Goal: Task Accomplishment & Management: Complete application form

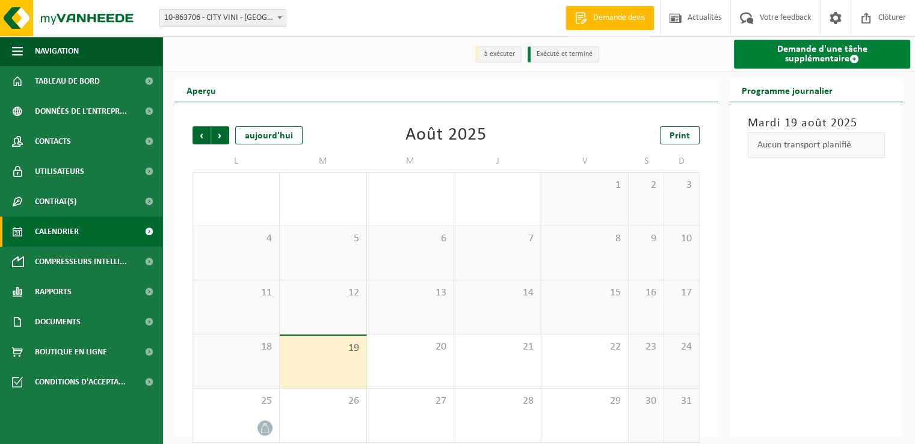
click at [819, 51] on link "Demande d'une tâche supplémentaire" at bounding box center [822, 54] width 176 height 29
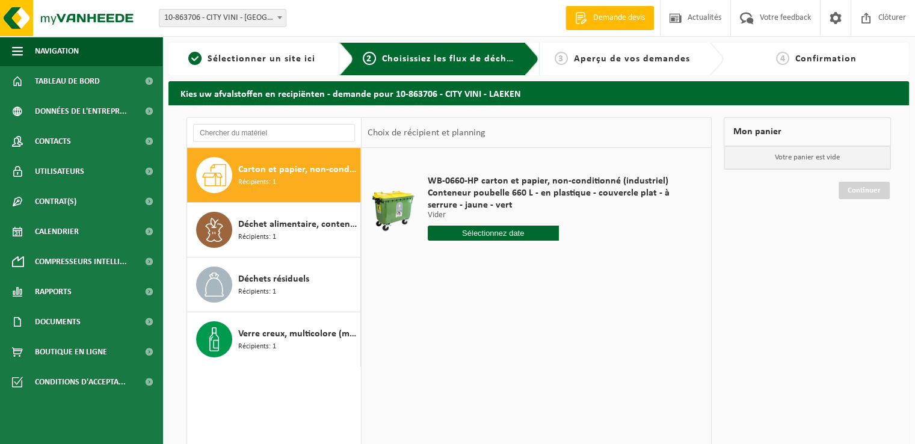
click at [489, 239] on input "text" at bounding box center [493, 233] width 131 height 15
click at [460, 377] on div "26" at bounding box center [459, 378] width 21 height 19
type input "à partir de 2025-08-26"
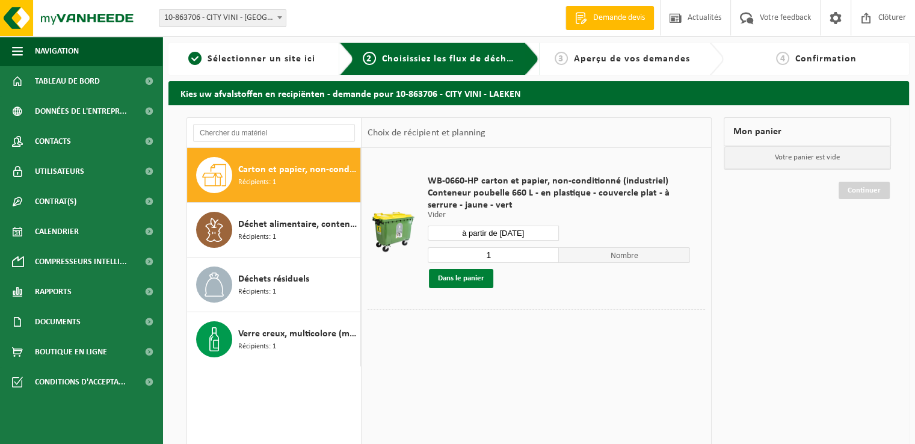
click at [463, 280] on button "Dans le panier" at bounding box center [461, 278] width 64 height 19
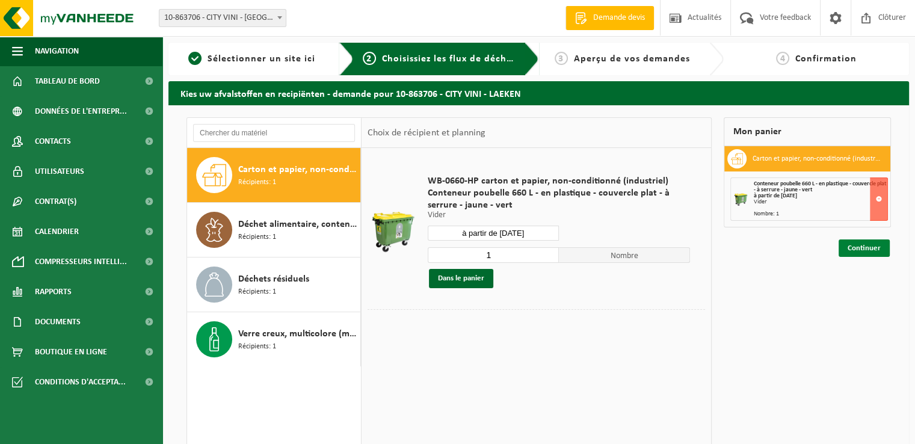
click at [864, 244] on link "Continuer" at bounding box center [864, 247] width 51 height 17
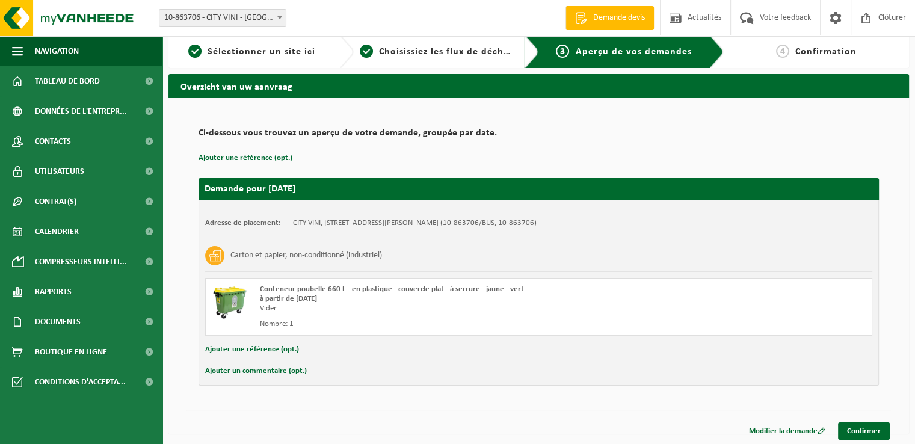
scroll to position [9, 0]
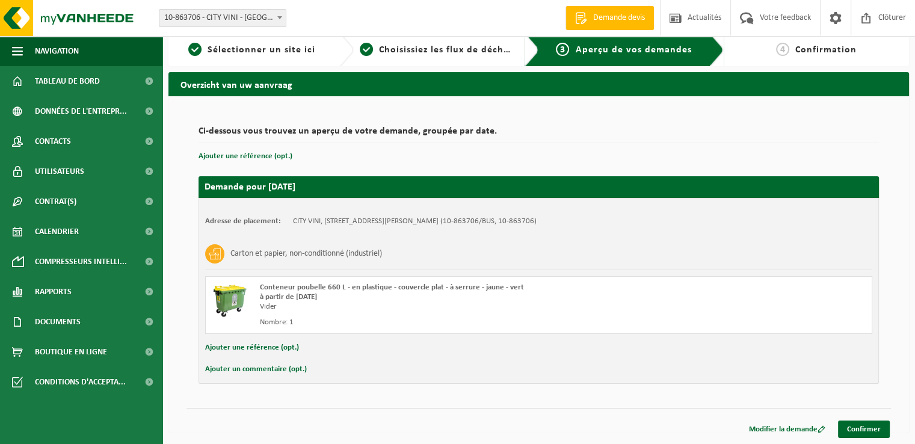
click at [271, 368] on button "Ajouter un commentaire (opt.)" at bounding box center [256, 370] width 102 height 16
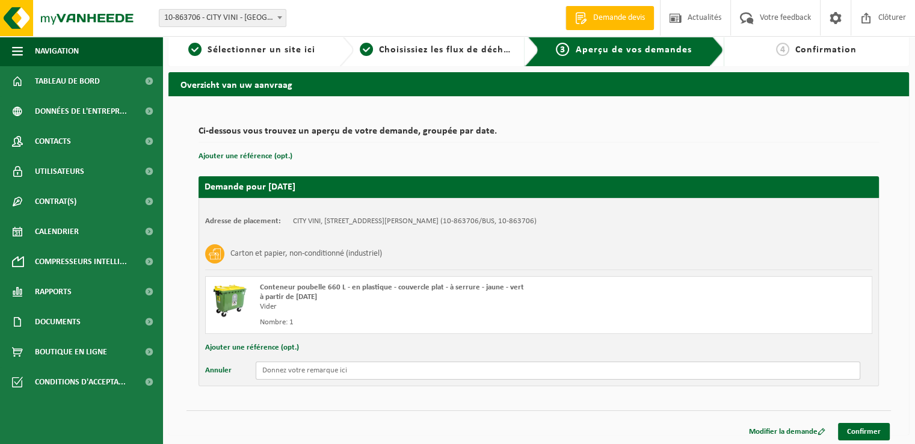
click at [325, 369] on input "text" at bounding box center [558, 371] width 605 height 18
type input "+ 2 sacs films plastiques"
click at [869, 429] on link "Confirmer" at bounding box center [864, 431] width 52 height 17
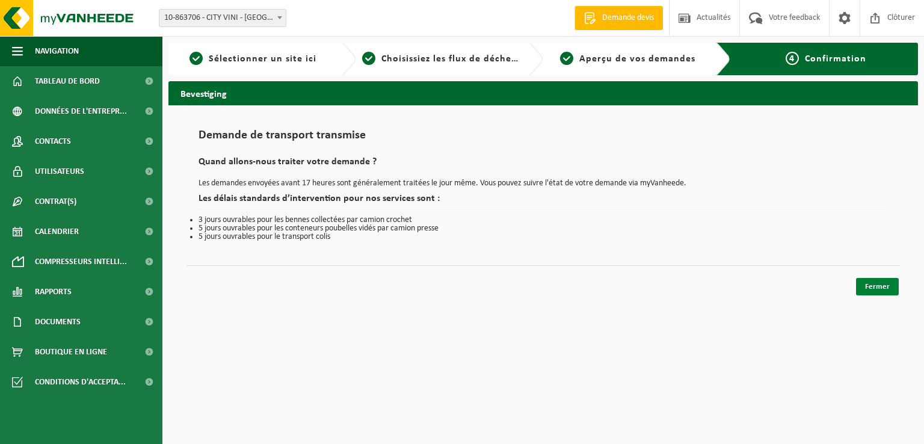
click at [871, 287] on link "Fermer" at bounding box center [877, 286] width 43 height 17
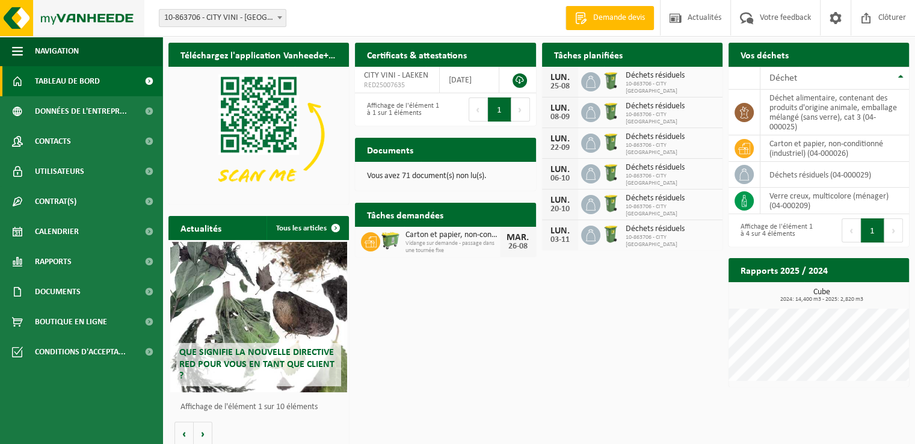
click at [67, 13] on img at bounding box center [72, 18] width 144 height 36
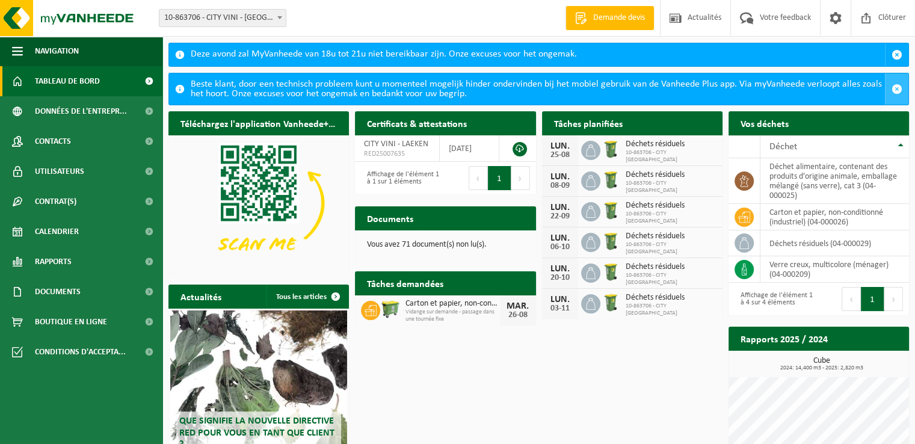
click at [895, 87] on span "button" at bounding box center [897, 89] width 11 height 11
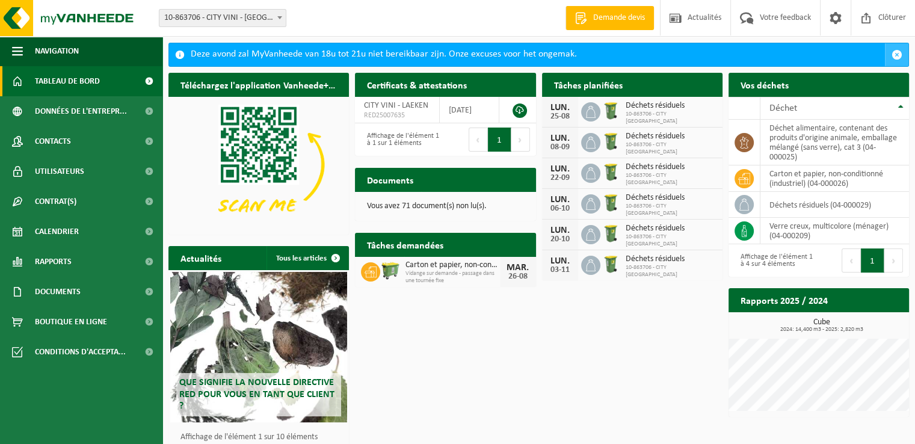
click at [898, 56] on span "button" at bounding box center [897, 54] width 11 height 11
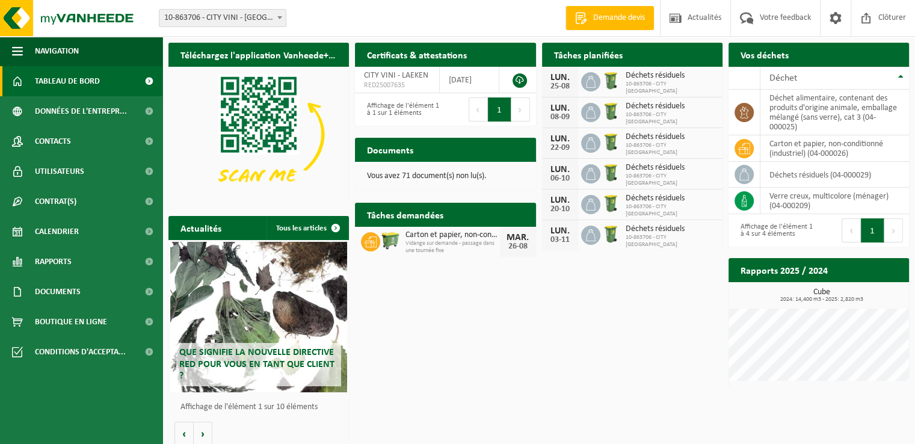
click at [626, 58] on h2 "Tâches planifiées" at bounding box center [588, 54] width 93 height 23
click at [427, 218] on h2 "Tâches demandées" at bounding box center [405, 214] width 100 height 23
click at [51, 75] on span "Tableau de bord" at bounding box center [67, 81] width 65 height 30
drag, startPoint x: 892, startPoint y: 18, endPoint x: 885, endPoint y: 26, distance: 10.7
click at [892, 19] on span "Clôturer" at bounding box center [892, 17] width 34 height 35
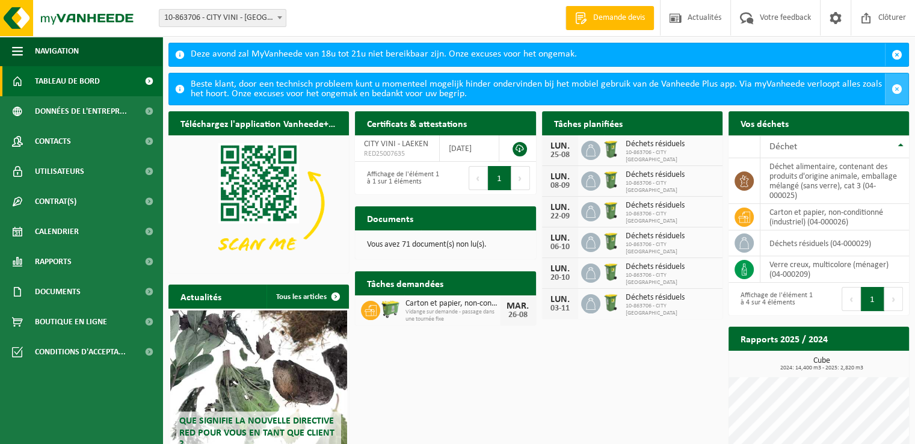
click at [894, 86] on span "button" at bounding box center [897, 89] width 11 height 11
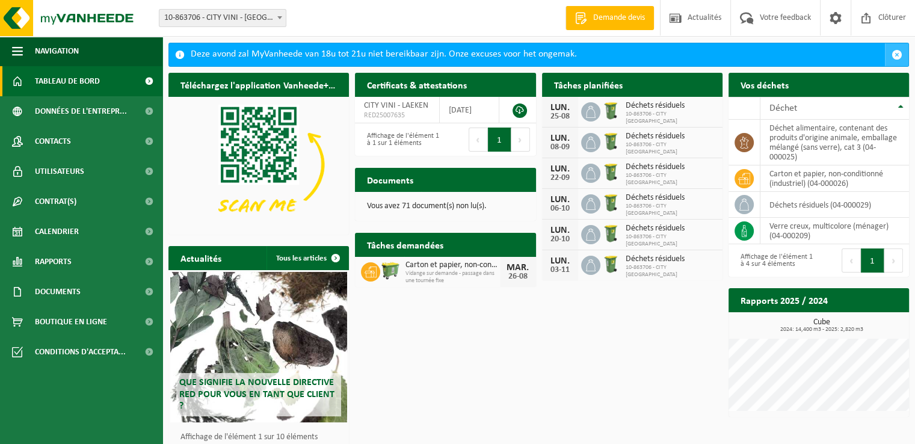
click at [895, 51] on span "button" at bounding box center [897, 54] width 11 height 11
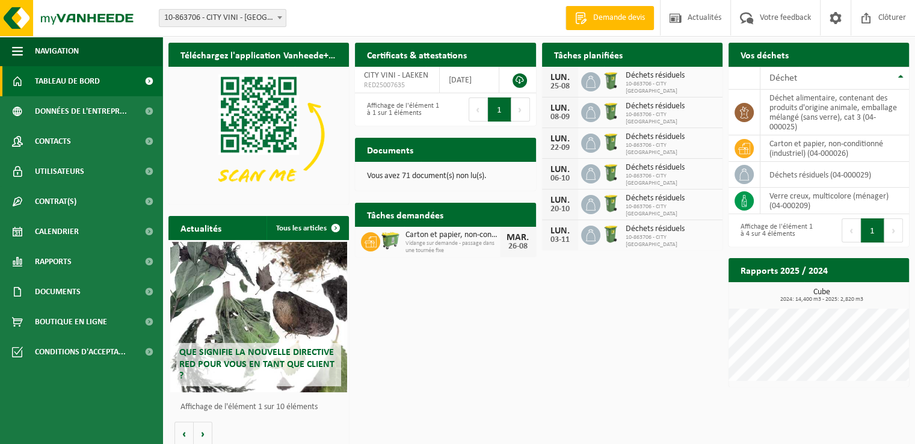
click at [55, 79] on span "Tableau de bord" at bounding box center [67, 81] width 65 height 30
click at [517, 80] on link at bounding box center [520, 80] width 14 height 14
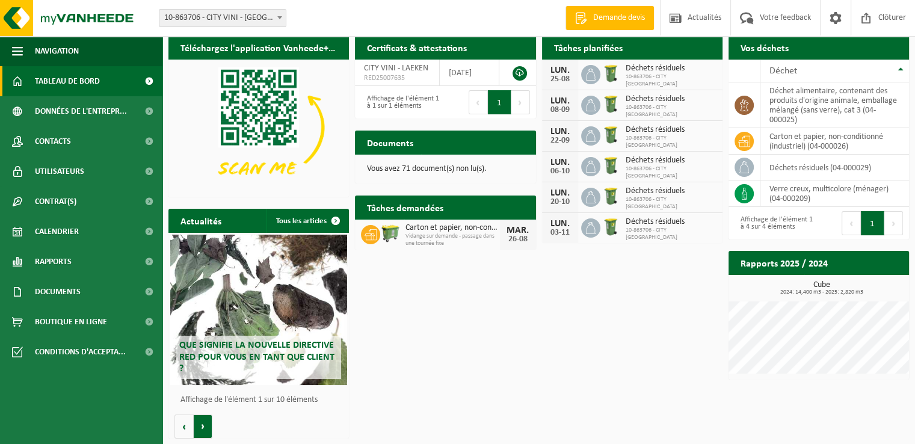
click at [202, 427] on button "Volgende" at bounding box center [203, 427] width 19 height 24
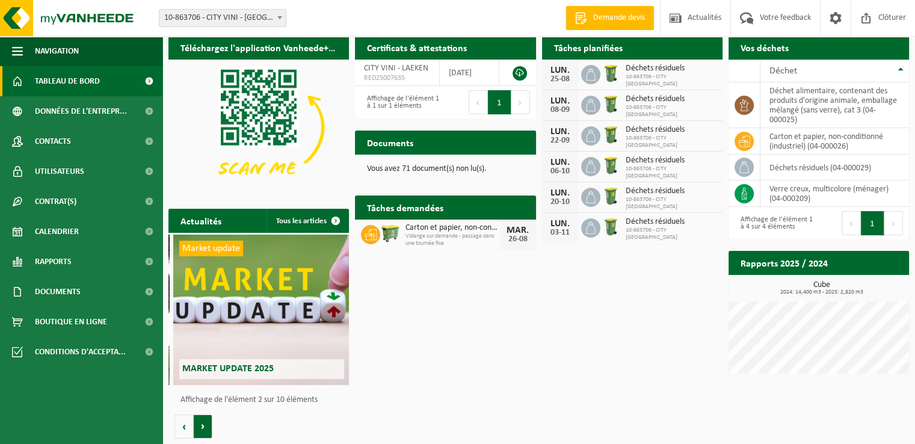
scroll to position [0, 180]
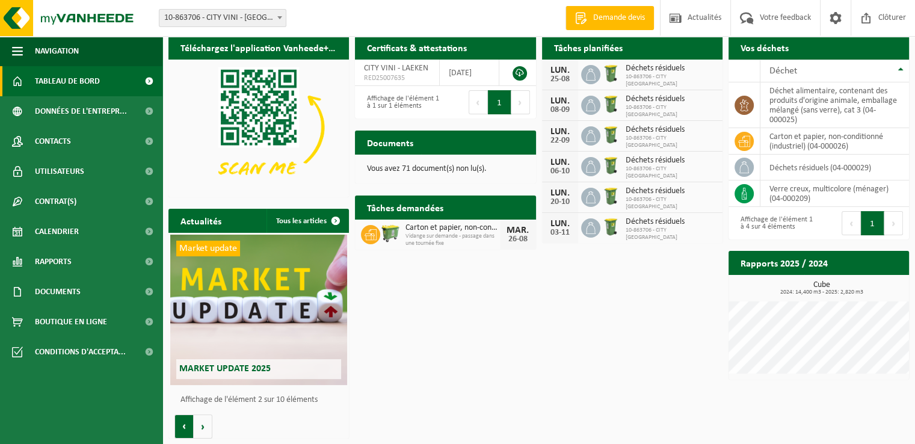
click at [180, 427] on button "Vorige" at bounding box center [183, 427] width 19 height 24
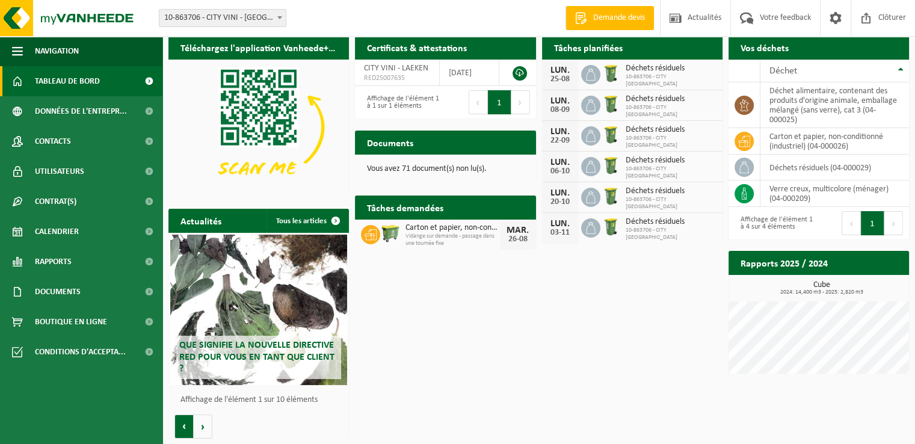
scroll to position [0, 0]
click at [180, 427] on button "Vorige" at bounding box center [183, 427] width 19 height 24
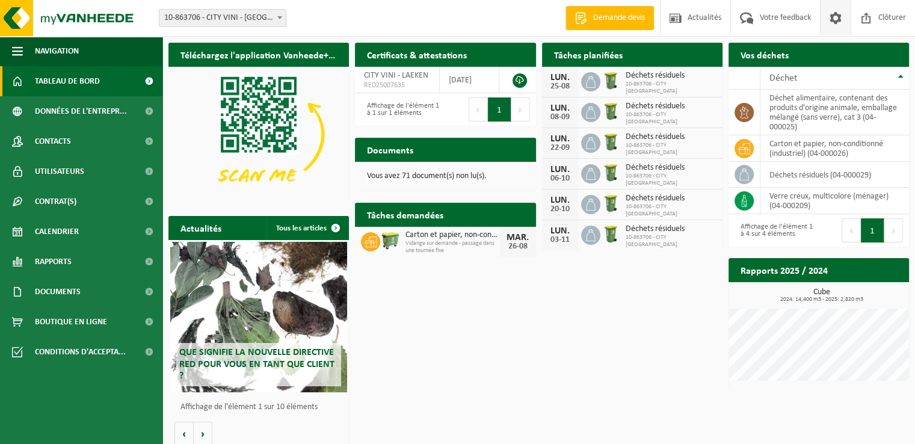
click at [836, 20] on span at bounding box center [836, 17] width 18 height 35
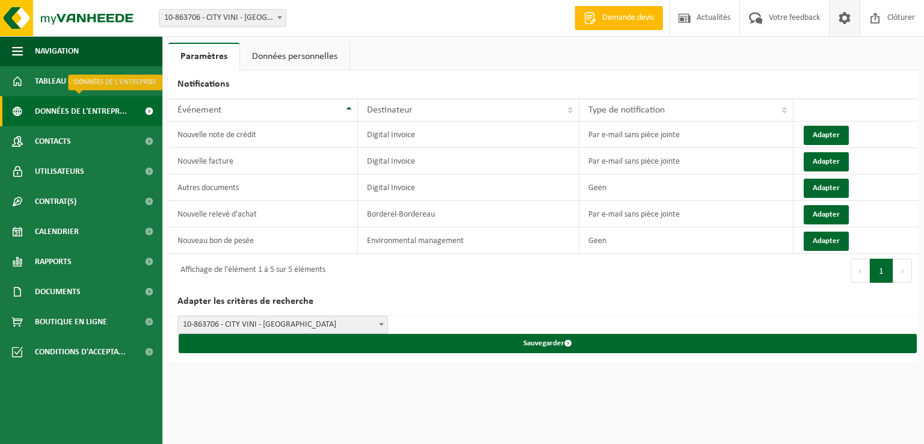
click at [70, 115] on span "Données de l'entrepr..." at bounding box center [81, 111] width 92 height 30
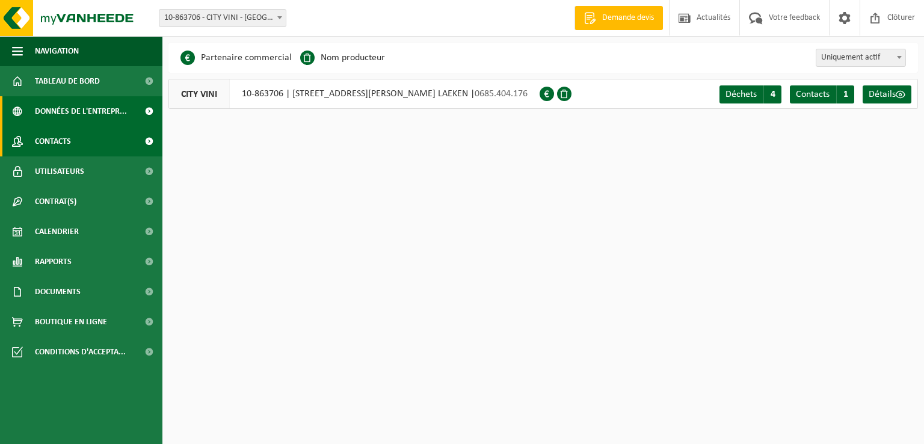
click at [55, 141] on span "Contacts" at bounding box center [53, 141] width 36 height 30
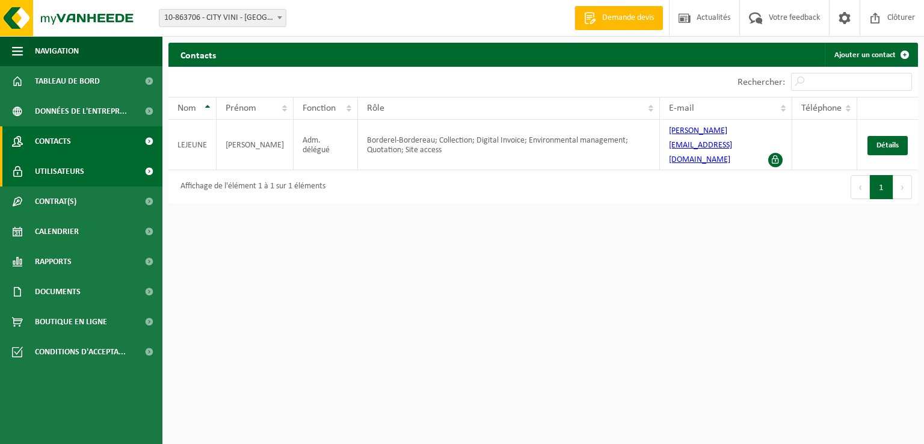
click at [57, 175] on span "Utilisateurs" at bounding box center [59, 171] width 49 height 30
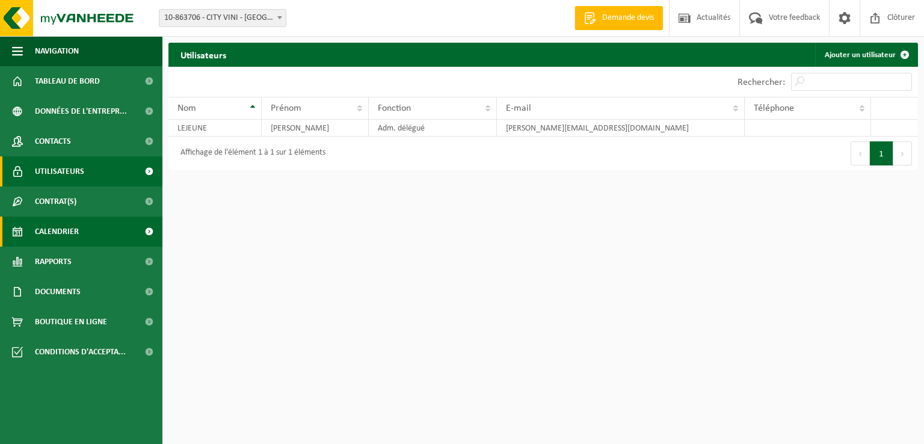
click at [64, 234] on span "Calendrier" at bounding box center [57, 232] width 44 height 30
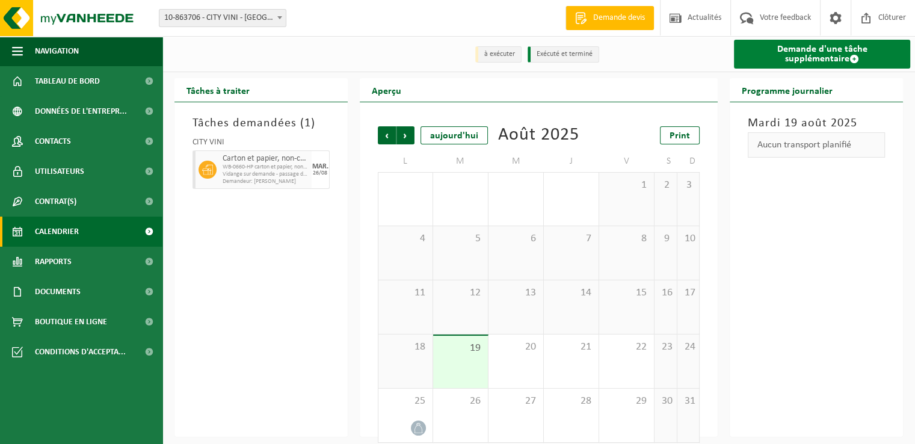
click at [791, 56] on link "Demande d'une tâche supplémentaire" at bounding box center [822, 54] width 176 height 29
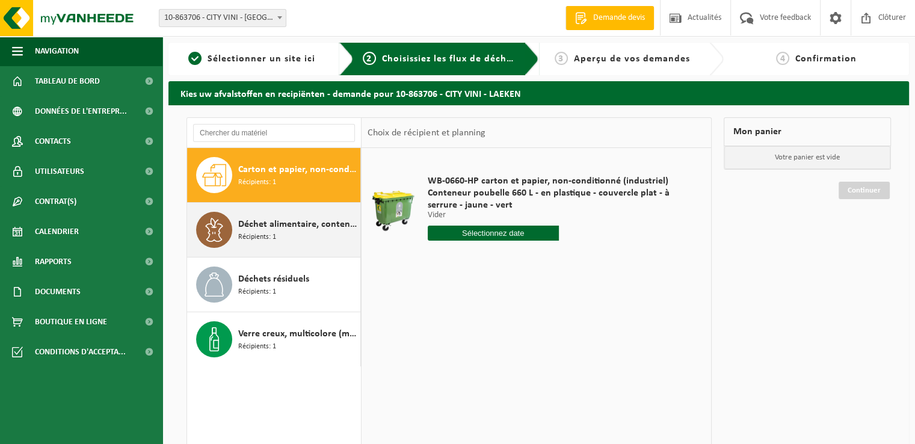
click at [283, 227] on span "Déchet alimentaire, contenant des produits d'origine animale, emballage mélangé…" at bounding box center [297, 224] width 119 height 14
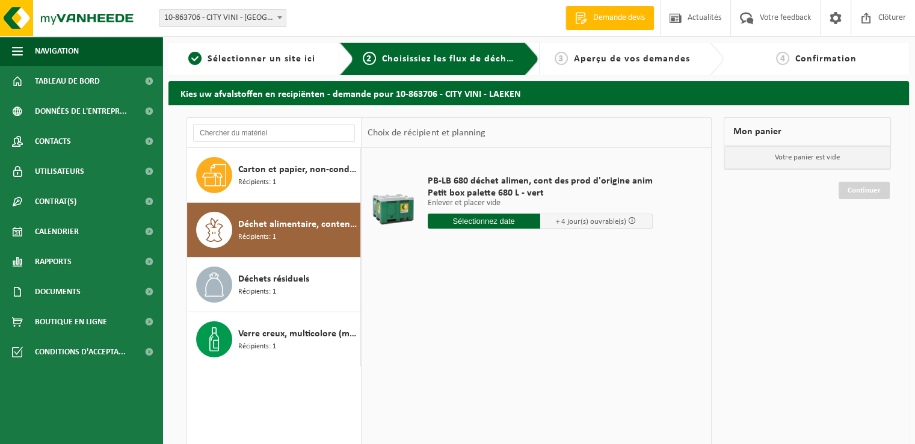
click at [481, 222] on input "text" at bounding box center [484, 221] width 113 height 15
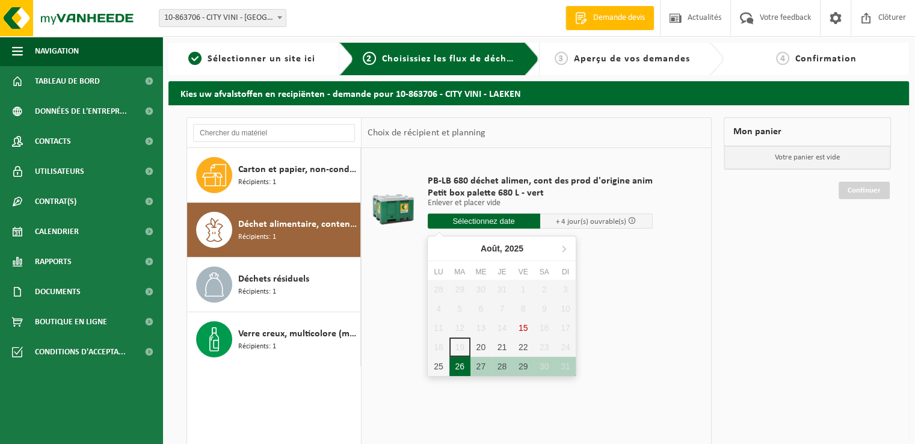
click at [460, 364] on div "26" at bounding box center [459, 366] width 21 height 19
type input "à partir de 2025-08-26"
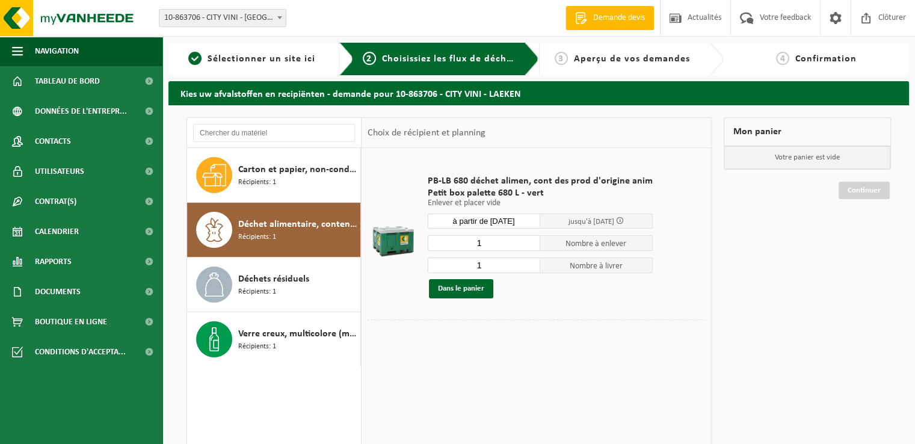
click at [504, 263] on input "1" at bounding box center [484, 265] width 113 height 16
type input "1"
type input "2"
click at [495, 246] on input "1" at bounding box center [484, 243] width 113 height 16
click at [460, 292] on button "Dans le panier" at bounding box center [461, 288] width 64 height 19
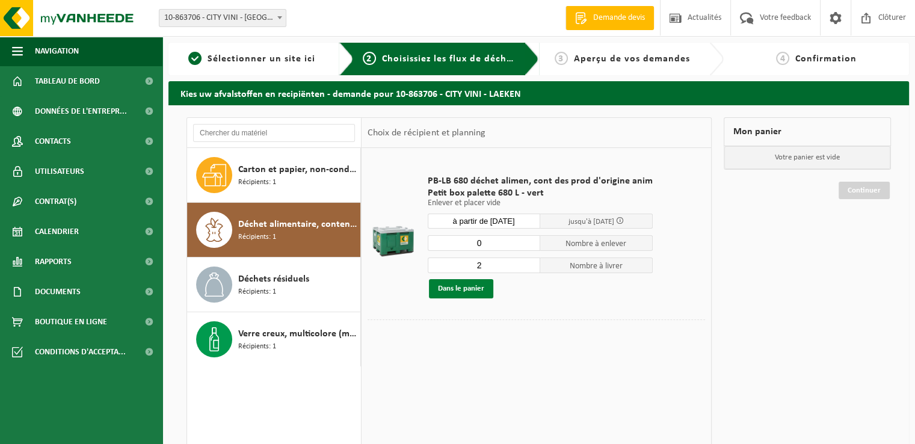
click at [470, 291] on button "Dans le panier" at bounding box center [461, 288] width 64 height 19
drag, startPoint x: 479, startPoint y: 242, endPoint x: 443, endPoint y: 245, distance: 36.2
click at [443, 245] on input "0" at bounding box center [484, 243] width 113 height 16
type input "1"
click at [463, 293] on button "Dans le panier" at bounding box center [461, 288] width 64 height 19
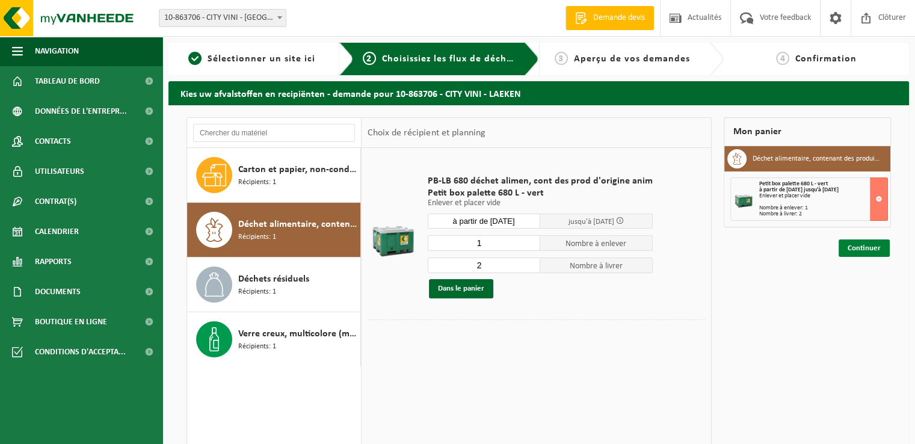
click at [859, 247] on link "Continuer" at bounding box center [864, 247] width 51 height 17
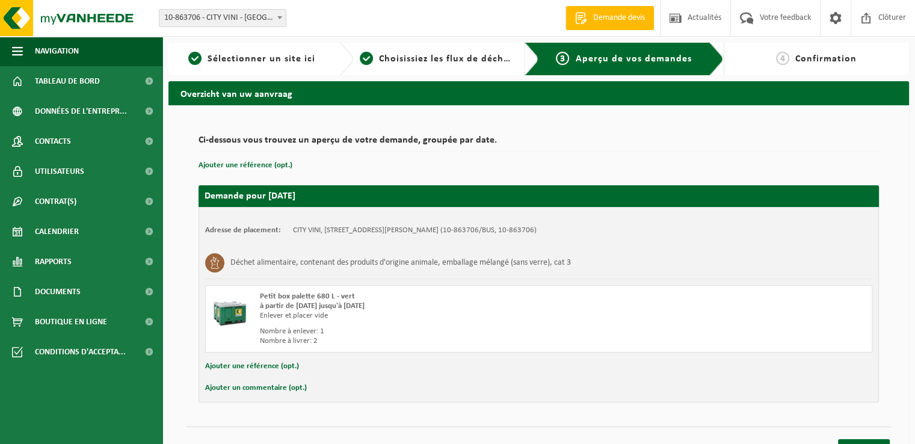
click at [257, 387] on button "Ajouter un commentaire (opt.)" at bounding box center [256, 388] width 102 height 16
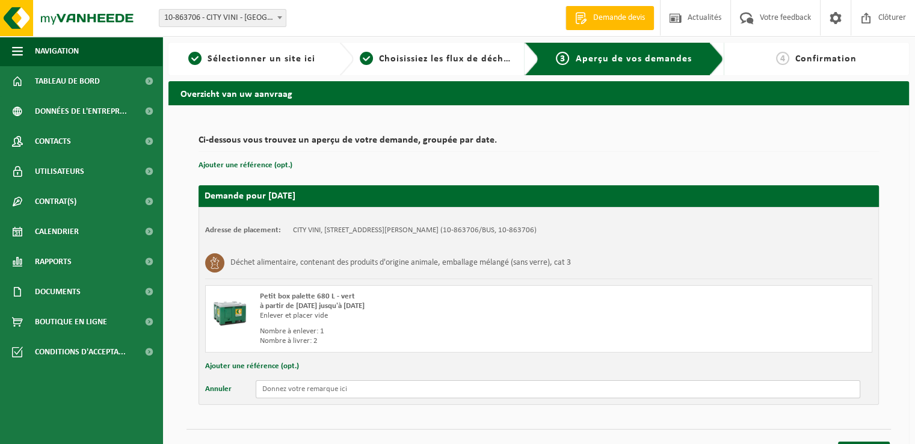
click at [303, 390] on input "text" at bounding box center [558, 389] width 605 height 18
type input "v"
click at [409, 389] on input "1. Il n'y a pas de conteneur à reprendre :" at bounding box center [558, 389] width 605 height 18
click at [412, 390] on input "Il n'y a pas de conteneur à reprendre :" at bounding box center [558, 389] width 605 height 18
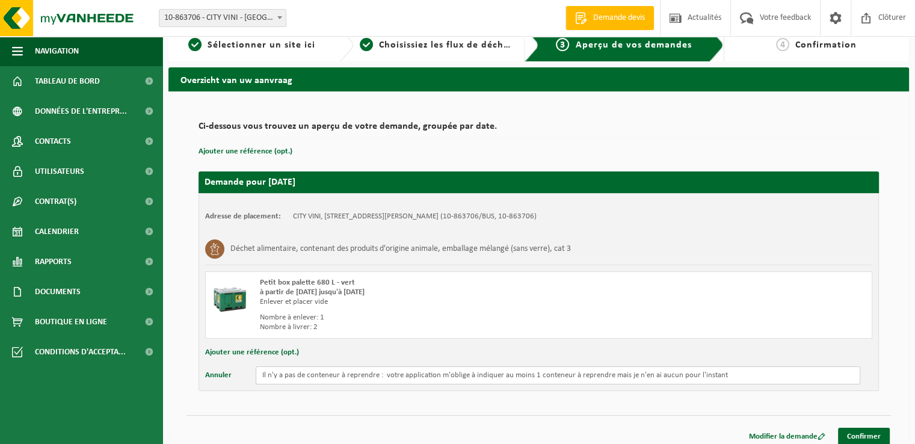
scroll to position [21, 0]
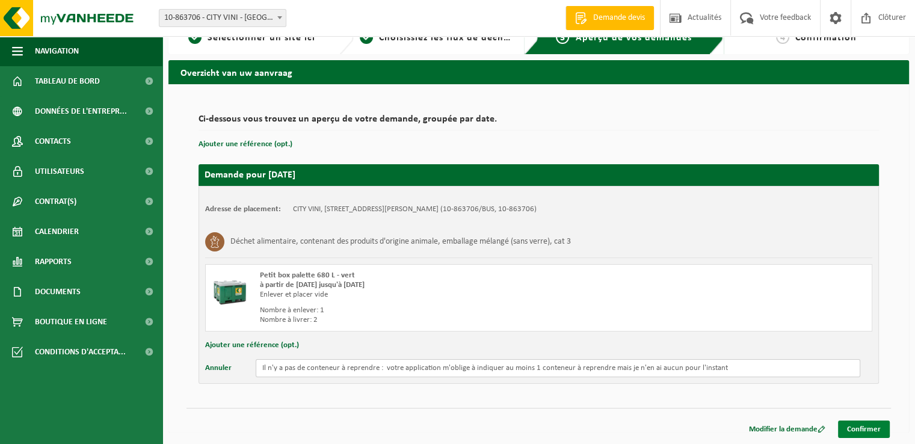
type input "Il n'y a pas de conteneur à reprendre : votre application m'oblige à indiquer a…"
click at [869, 430] on link "Confirmer" at bounding box center [864, 429] width 52 height 17
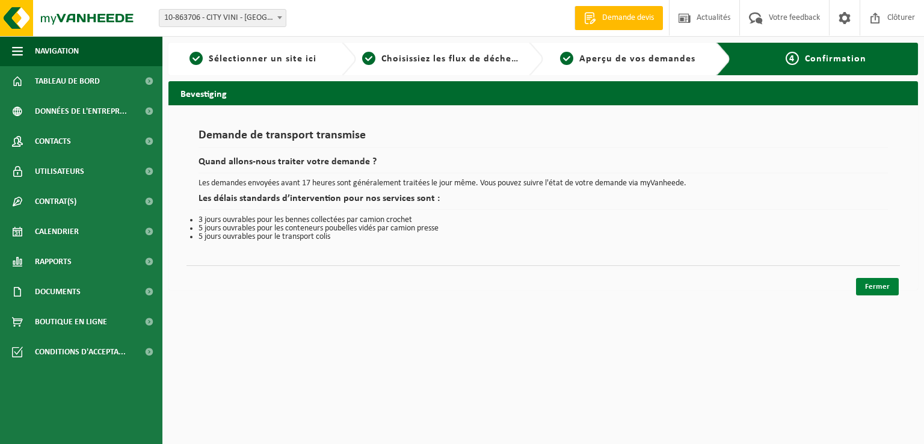
click at [875, 282] on link "Fermer" at bounding box center [877, 286] width 43 height 17
